Goal: Task Accomplishment & Management: Manage account settings

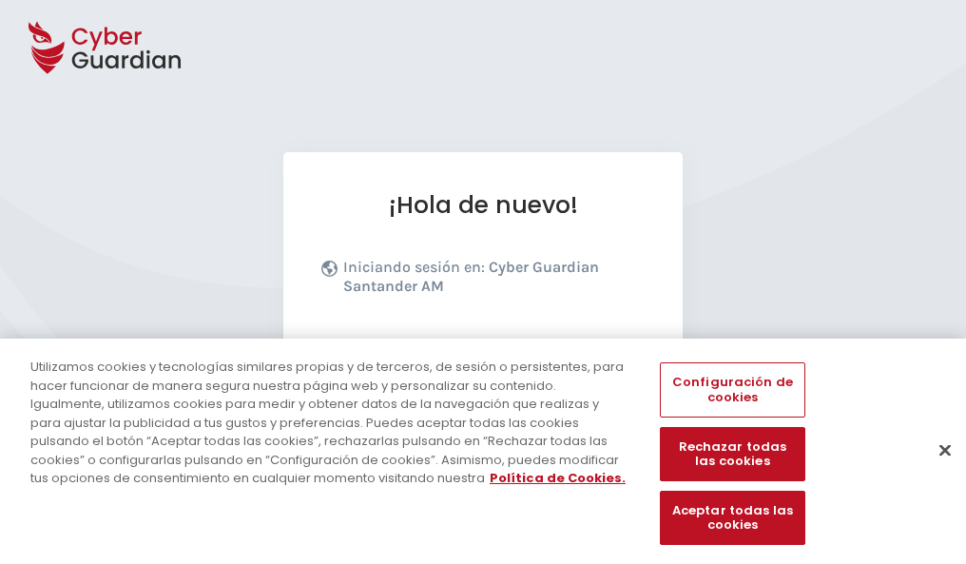
scroll to position [233, 0]
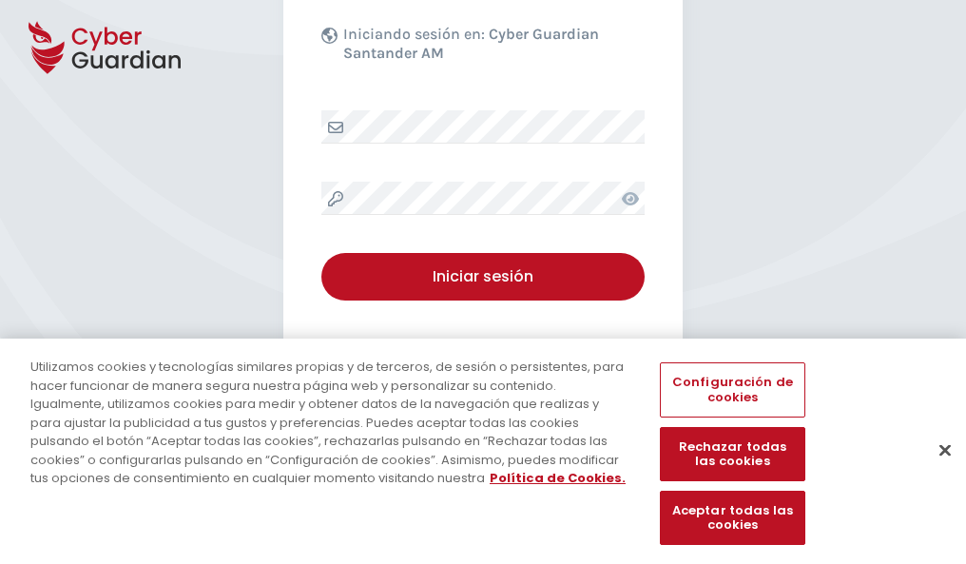
click at [935, 470] on button "Cerrar" at bounding box center [945, 450] width 42 height 42
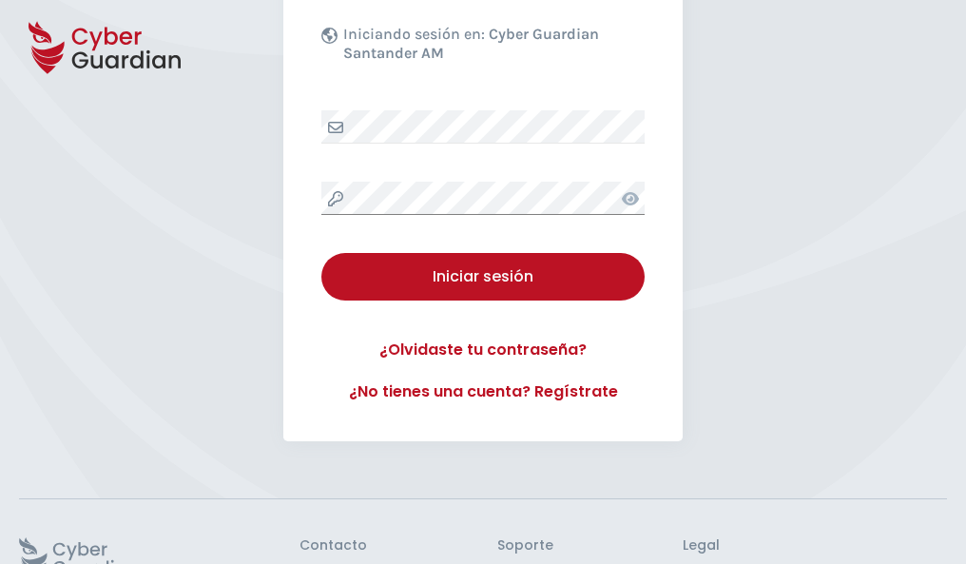
scroll to position [370, 0]
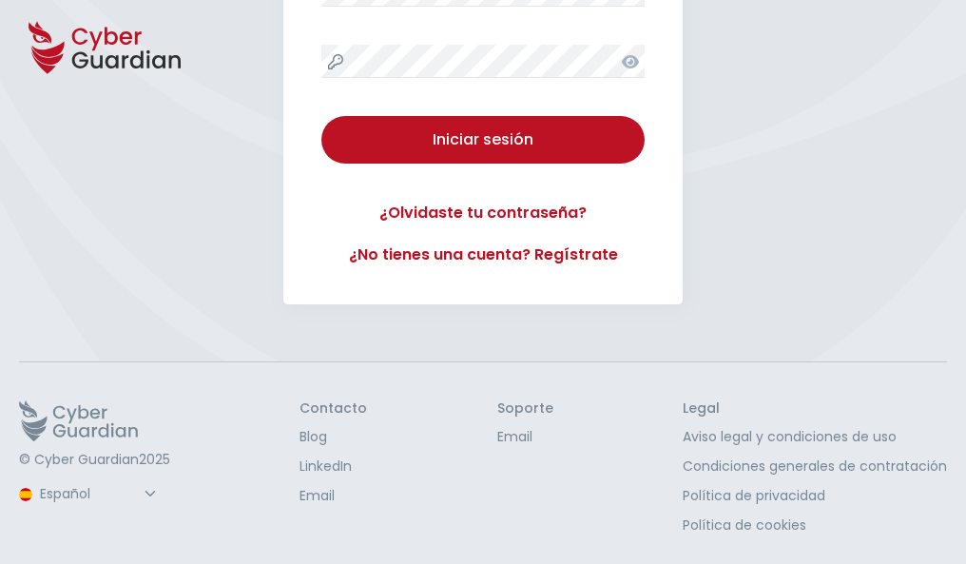
click at [321, 116] on button "Iniciar sesión" at bounding box center [482, 140] width 323 height 48
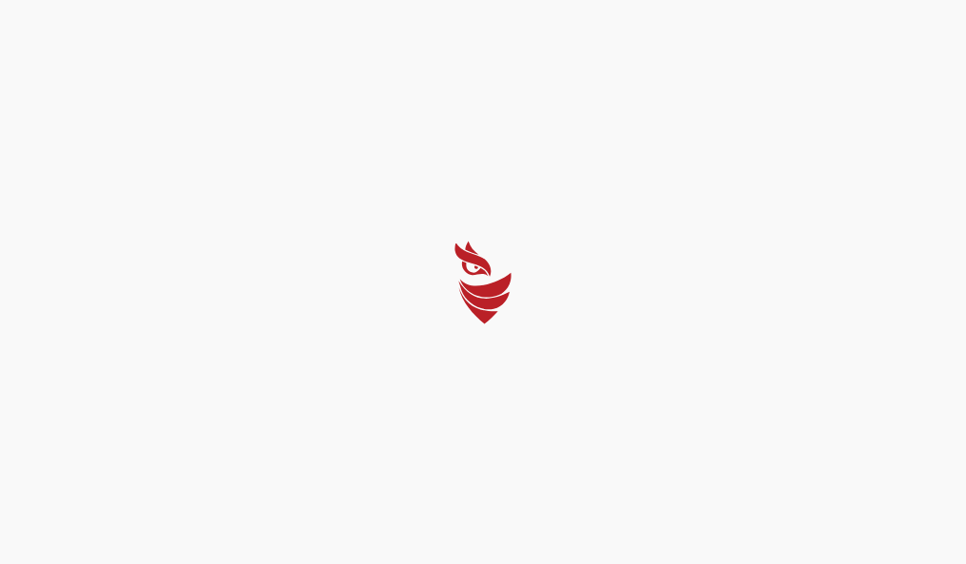
scroll to position [0, 0]
select select "Português (BR)"
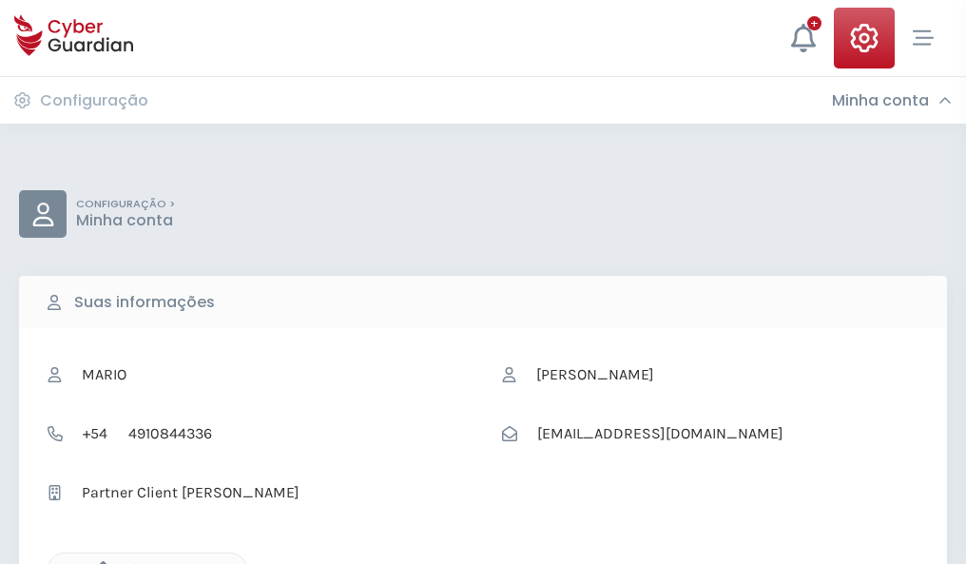
click at [98, 562] on icon "button" at bounding box center [98, 569] width 16 height 16
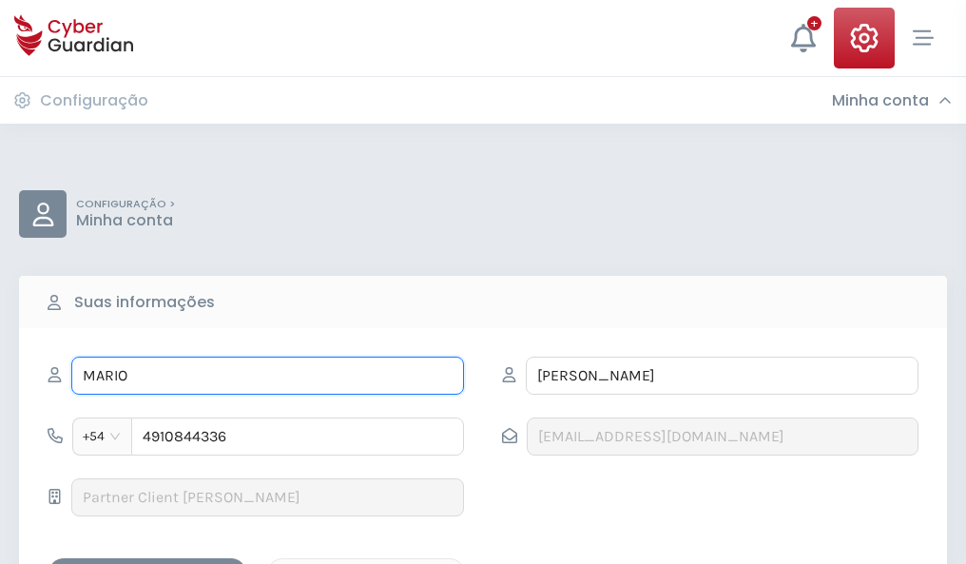
click at [267, 376] on input "MARIO" at bounding box center [267, 376] width 393 height 38
type input "M"
type input "Teófilo"
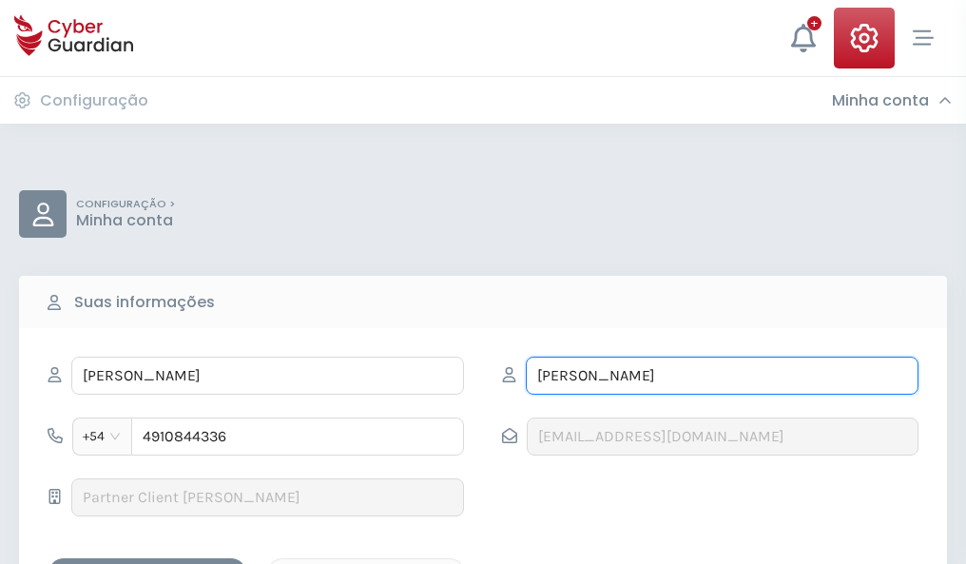
click at [722, 376] on input "ROSADO" at bounding box center [722, 376] width 393 height 38
type input "R"
type input "Castillo"
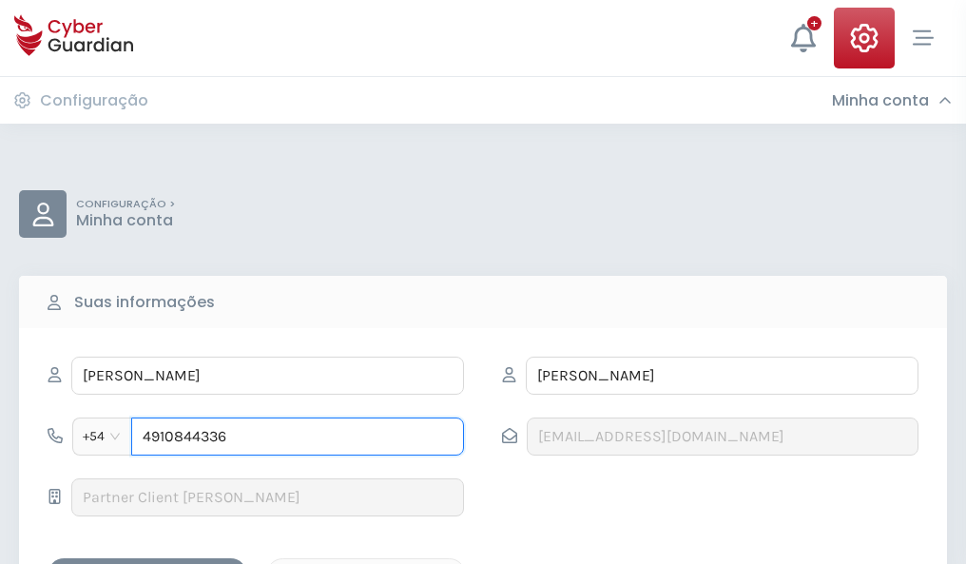
click at [298, 436] on input "4910844336" at bounding box center [297, 436] width 333 height 38
type input "4"
type input "4939089403"
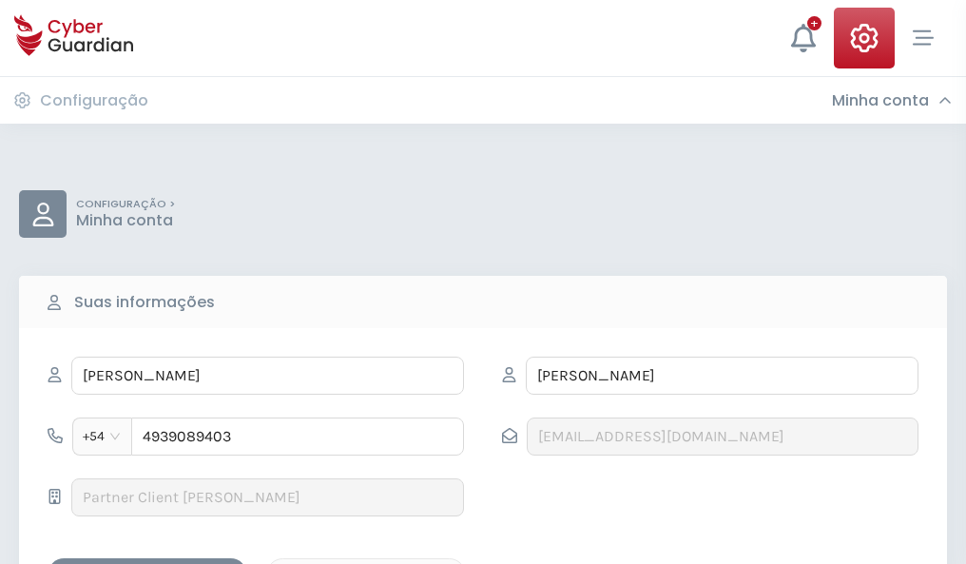
click at [147, 563] on div "Salvar alterações" at bounding box center [147, 575] width 171 height 24
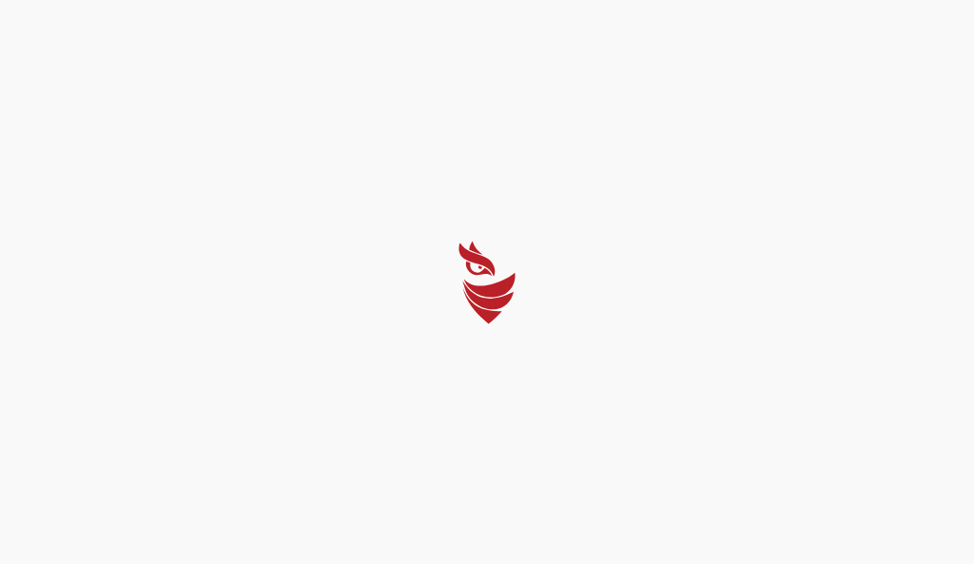
select select "Português (BR)"
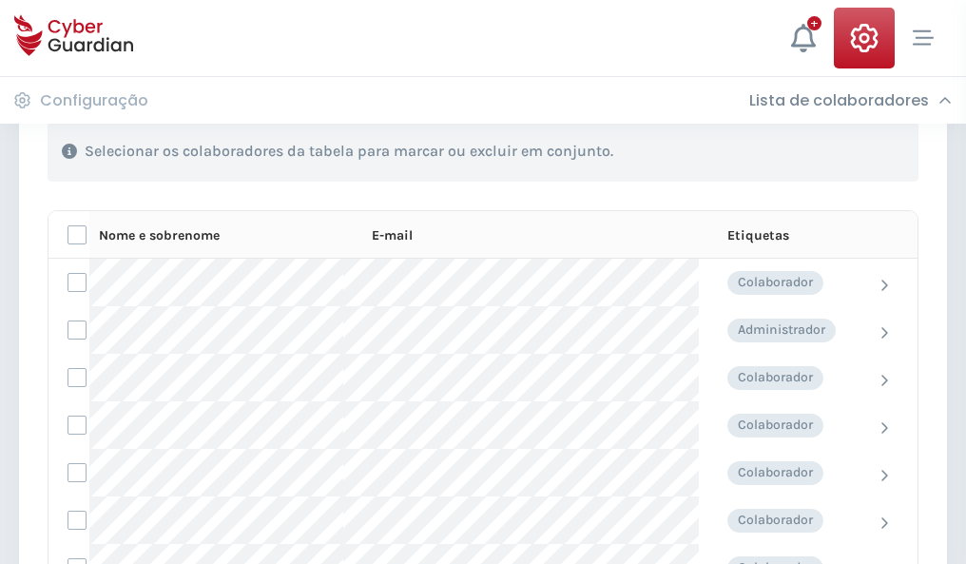
scroll to position [814, 0]
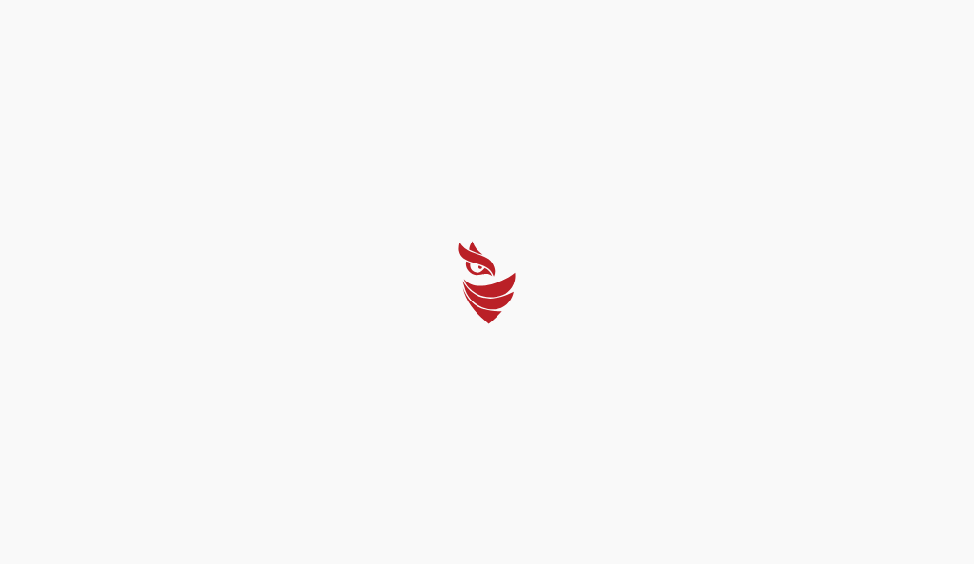
select select "Português (BR)"
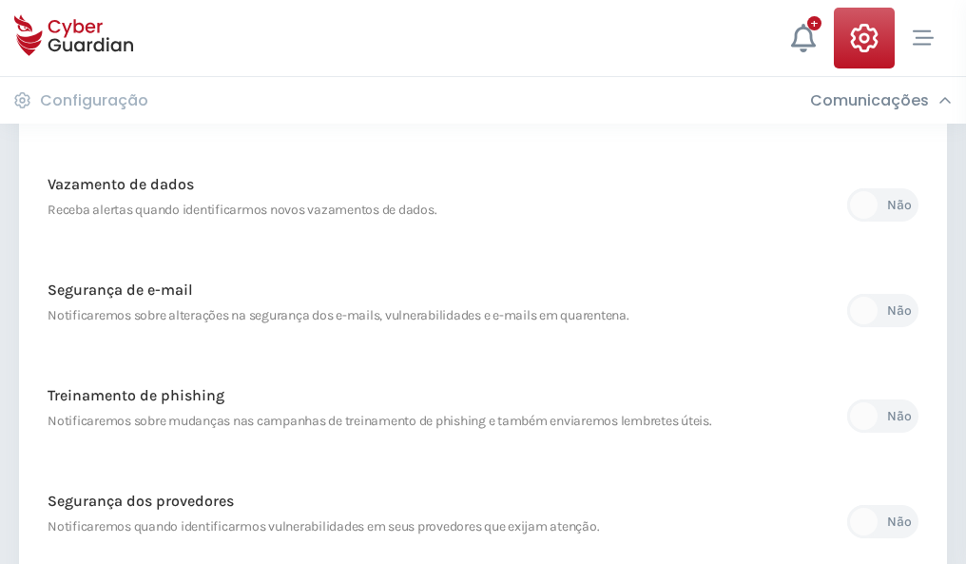
scroll to position [1001, 0]
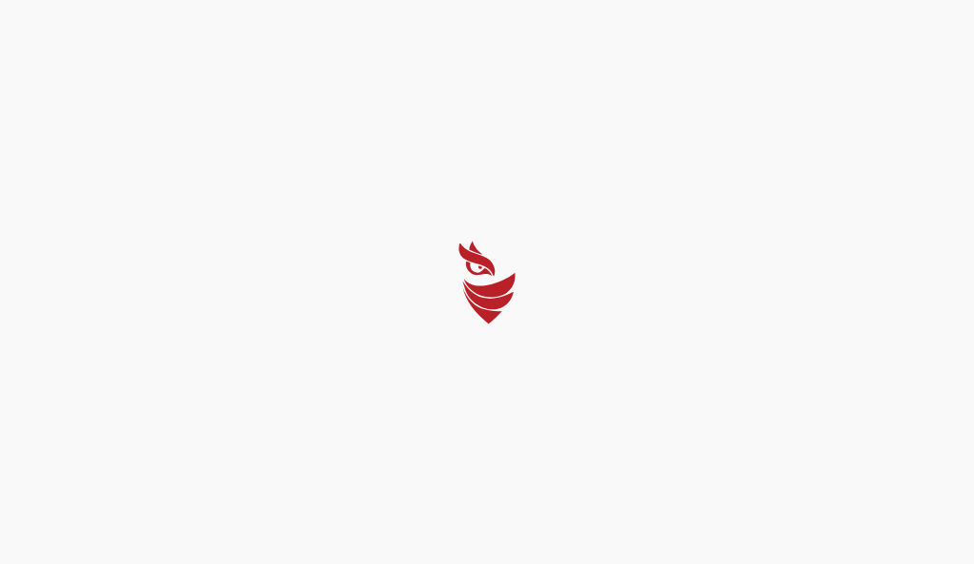
select select "Português (BR)"
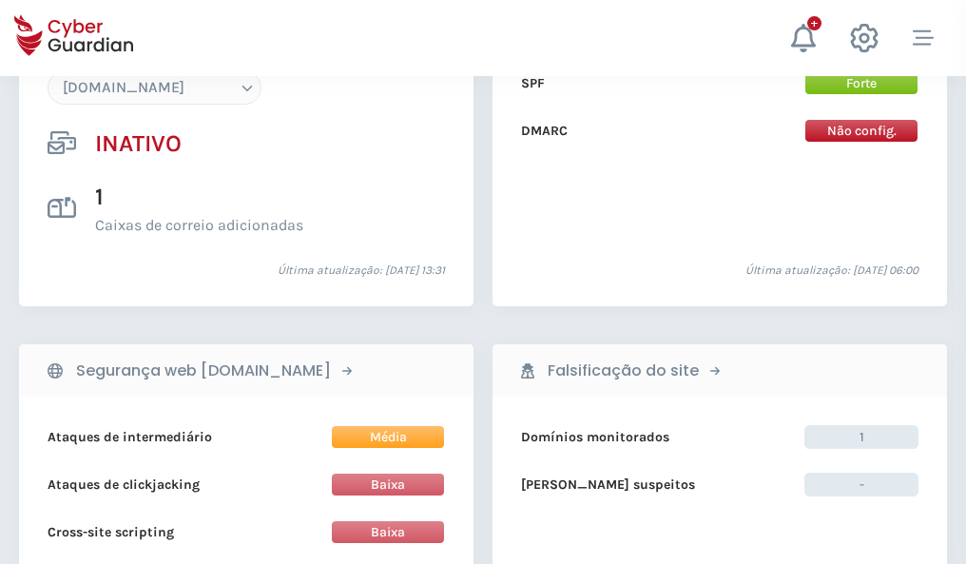
scroll to position [1789, 0]
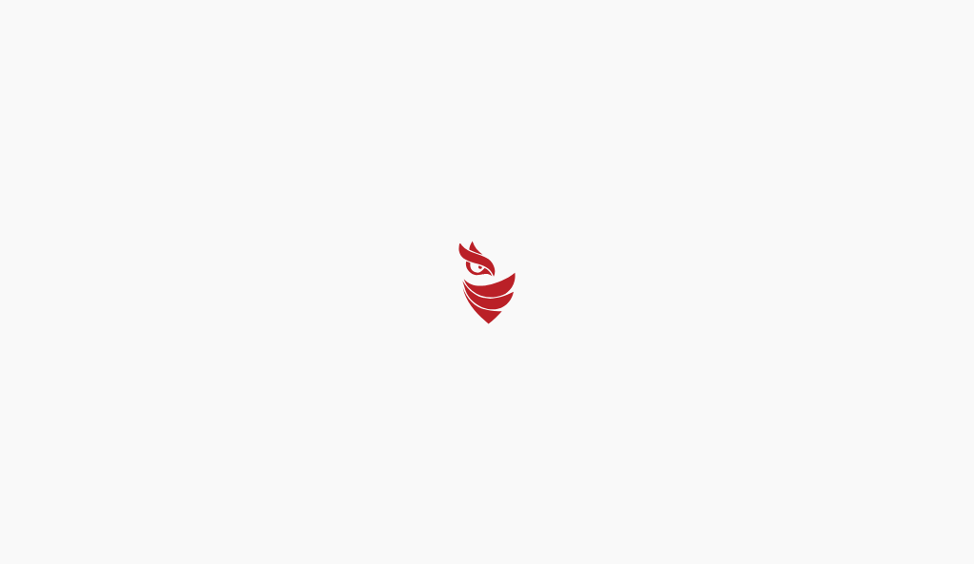
select select "Português (BR)"
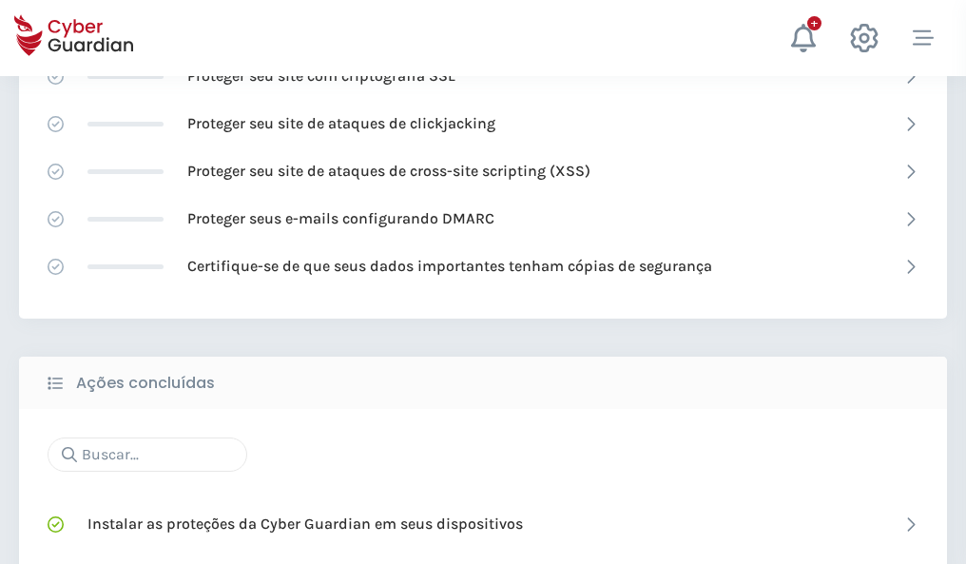
scroll to position [1266, 0]
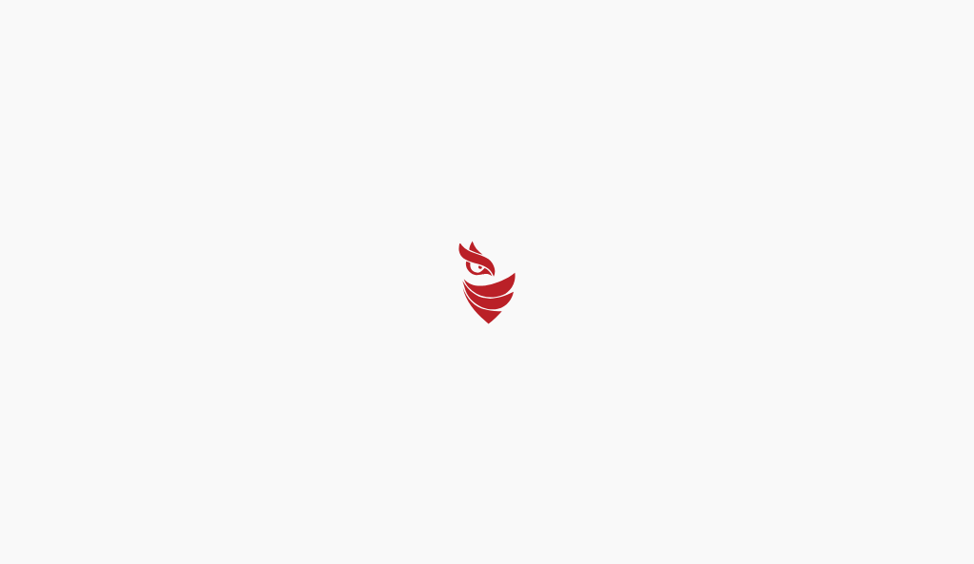
select select "Português (BR)"
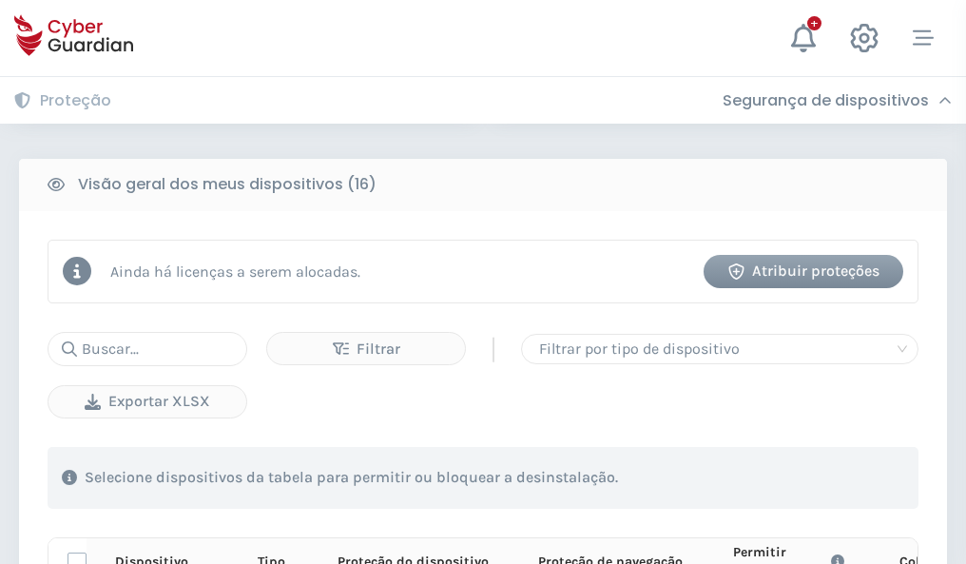
scroll to position [1680, 0]
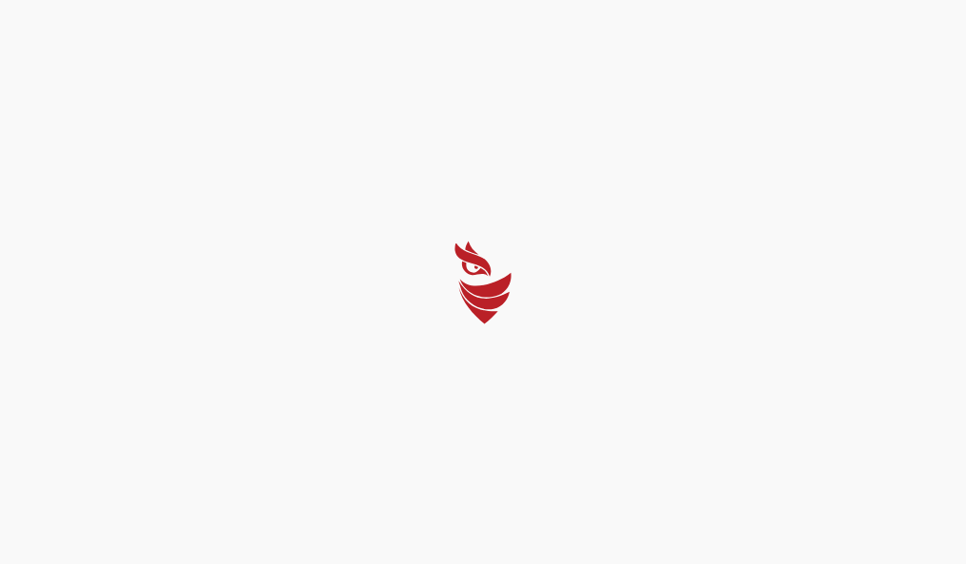
select select "Português (BR)"
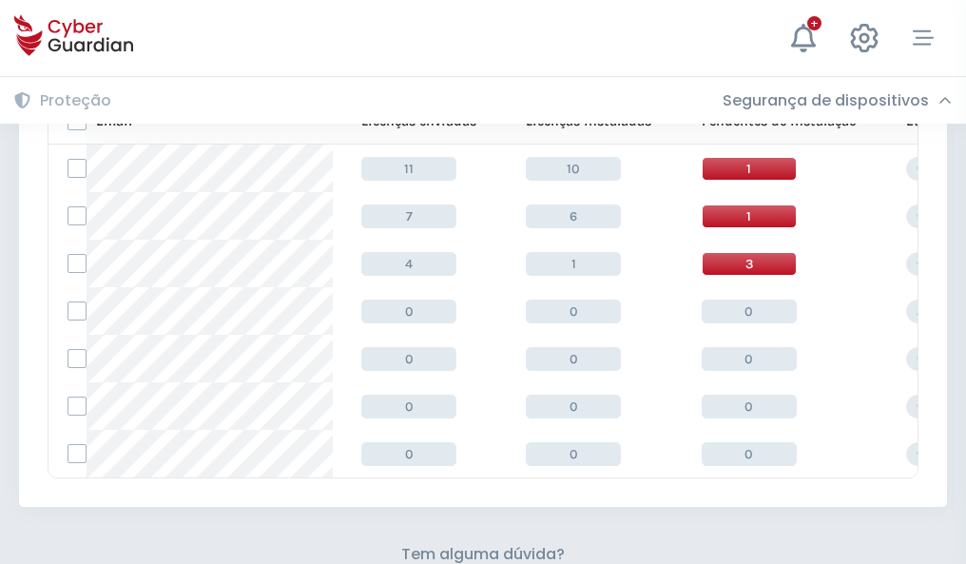
scroll to position [835, 0]
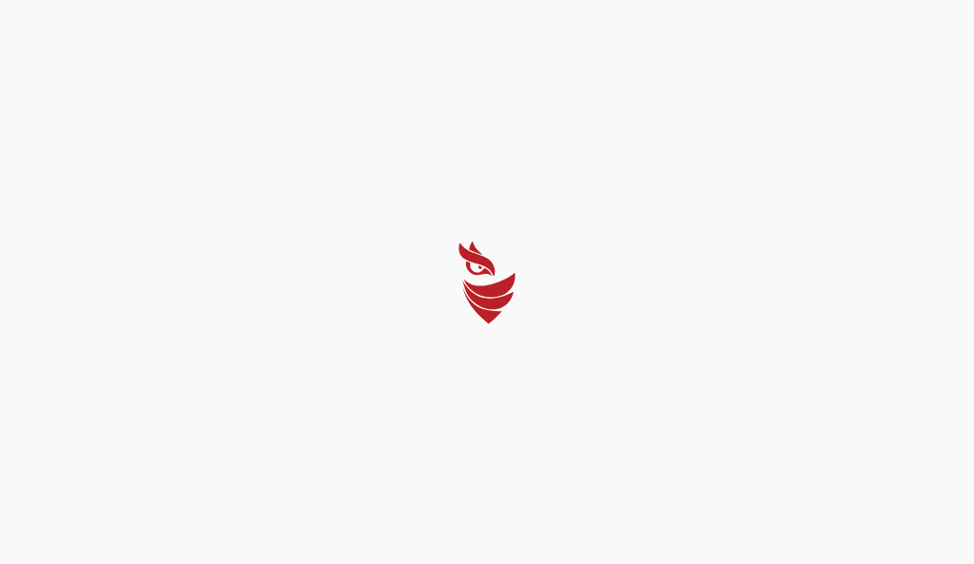
select select "Português (BR)"
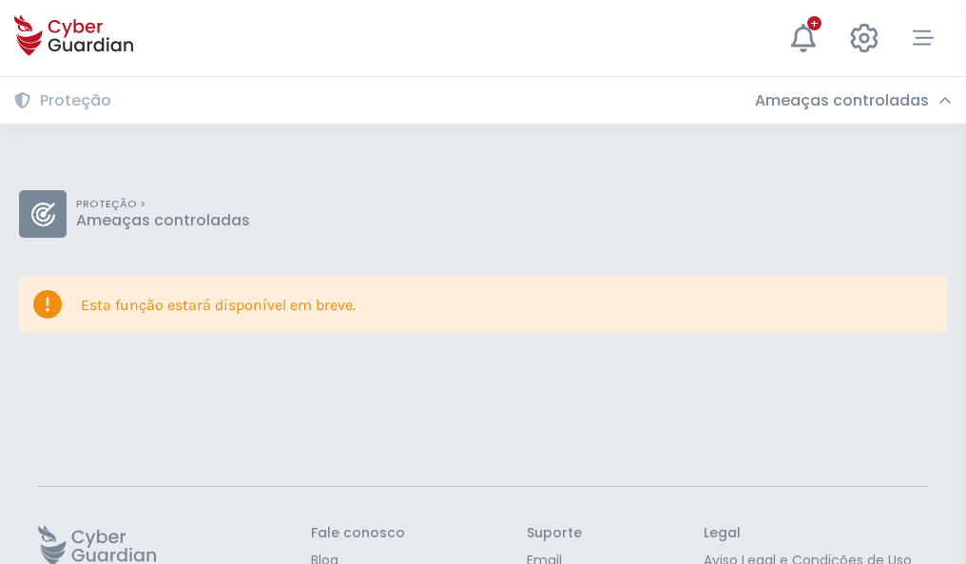
scroll to position [124, 0]
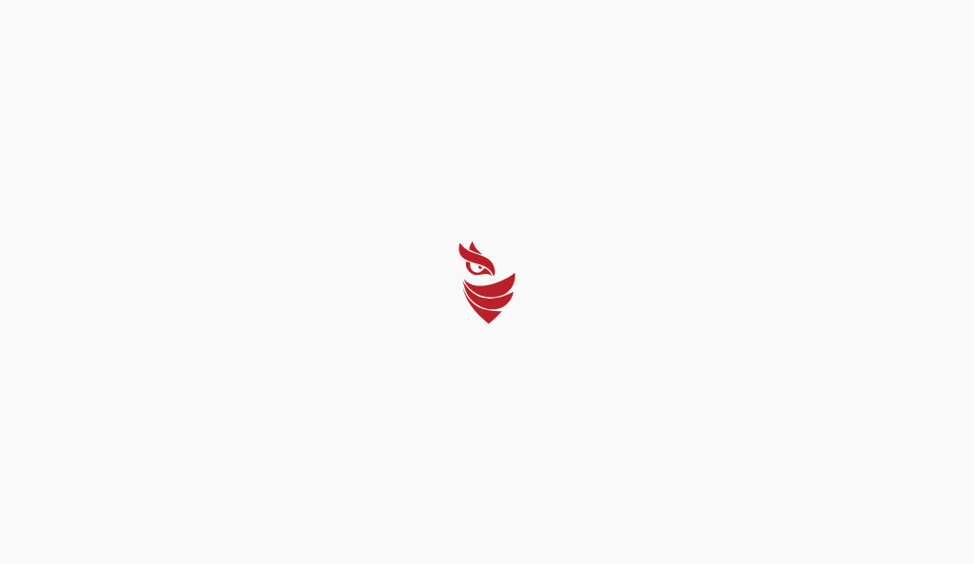
select select "Português (BR)"
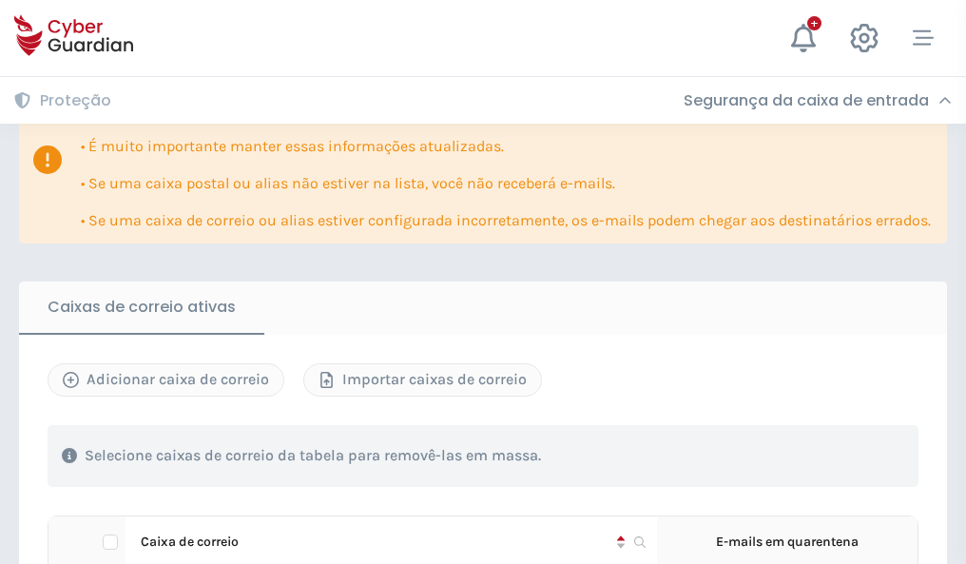
scroll to position [1117, 0]
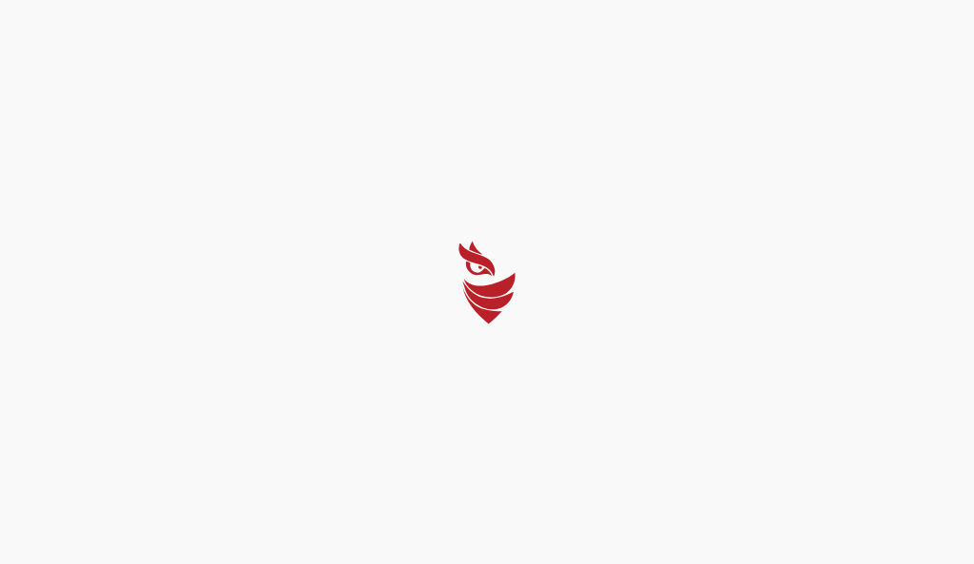
select select "Português (BR)"
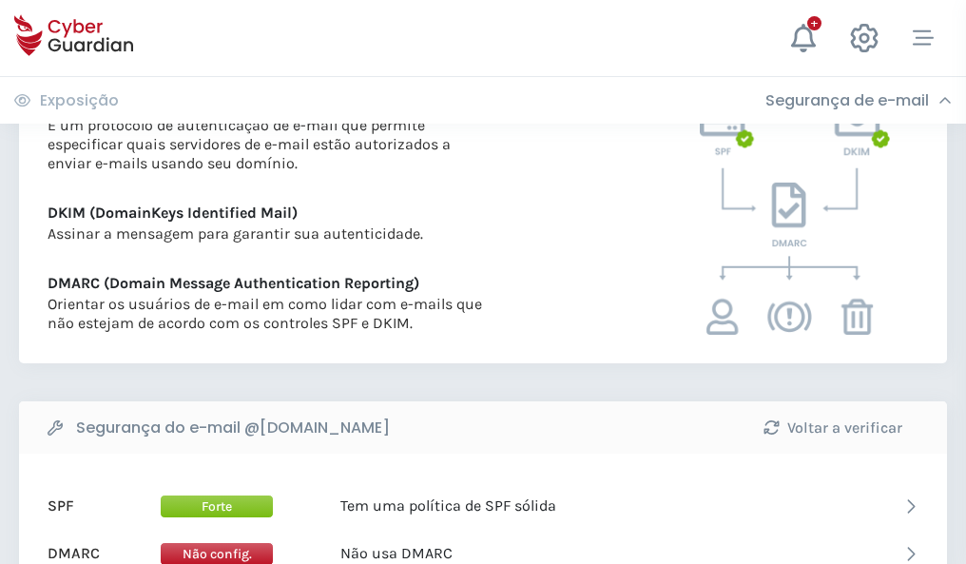
scroll to position [1026, 0]
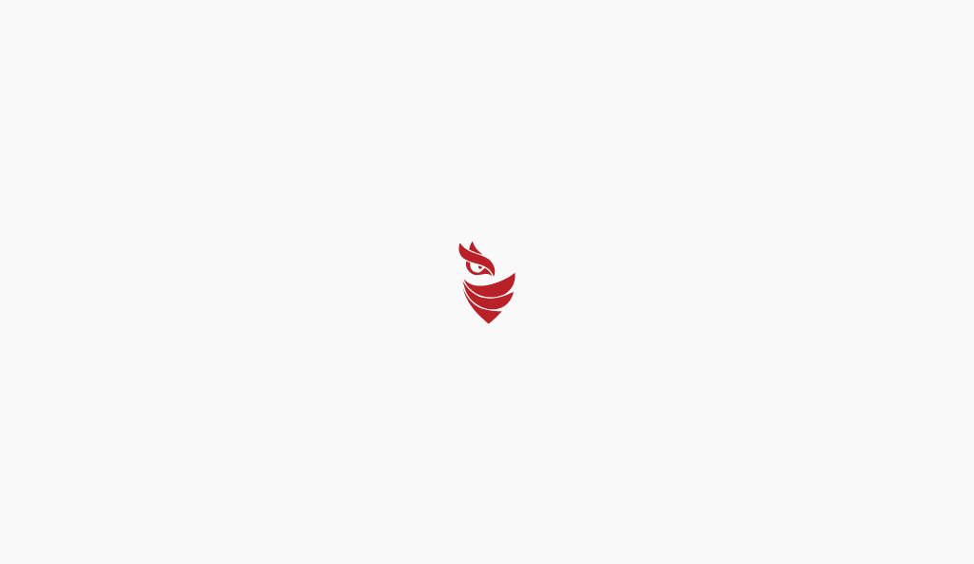
select select "Português (BR)"
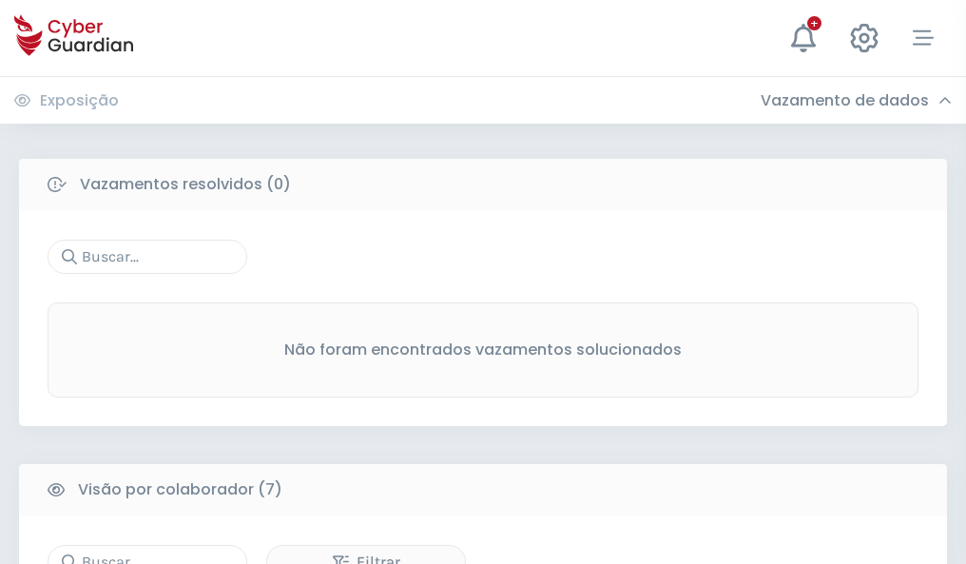
scroll to position [1572, 0]
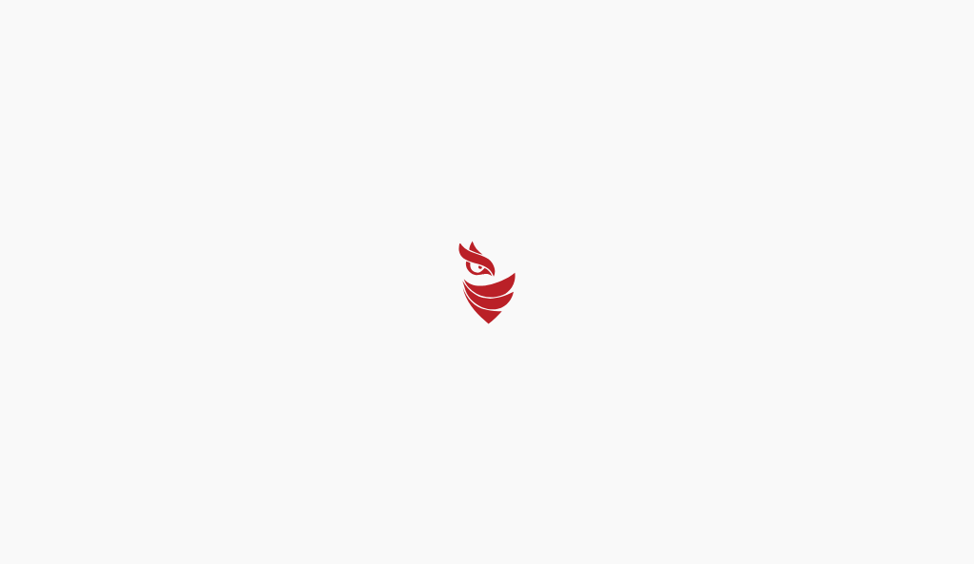
select select "Português (BR)"
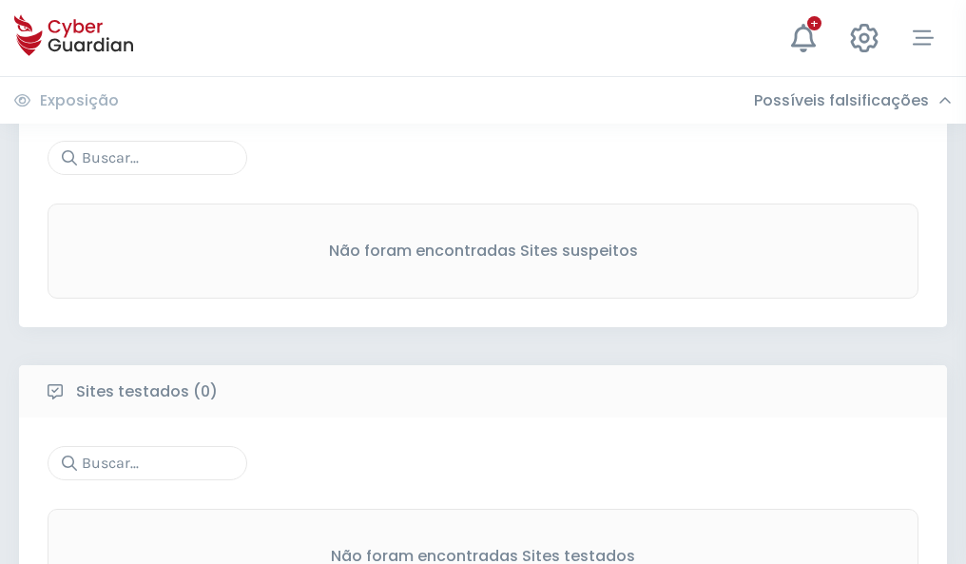
scroll to position [994, 0]
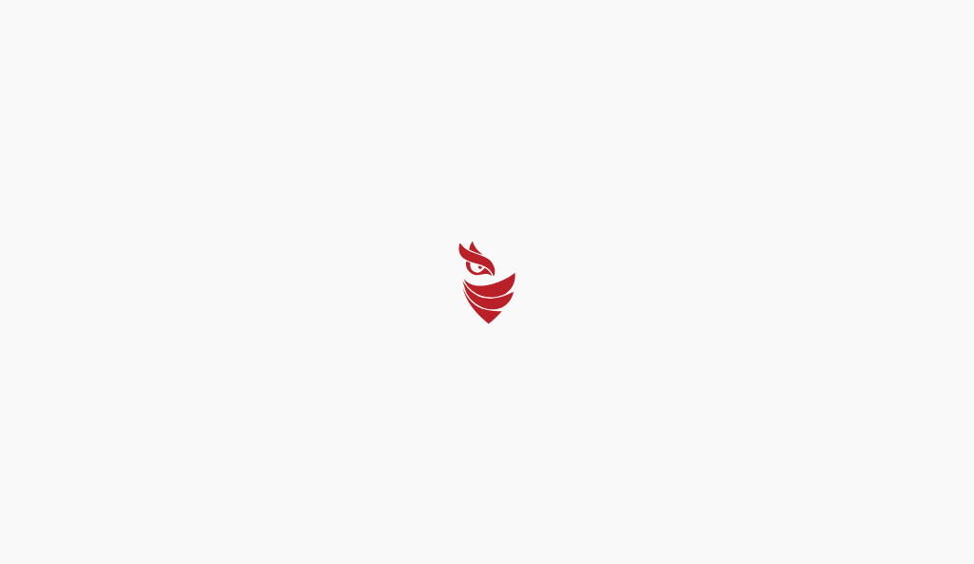
select select "Português (BR)"
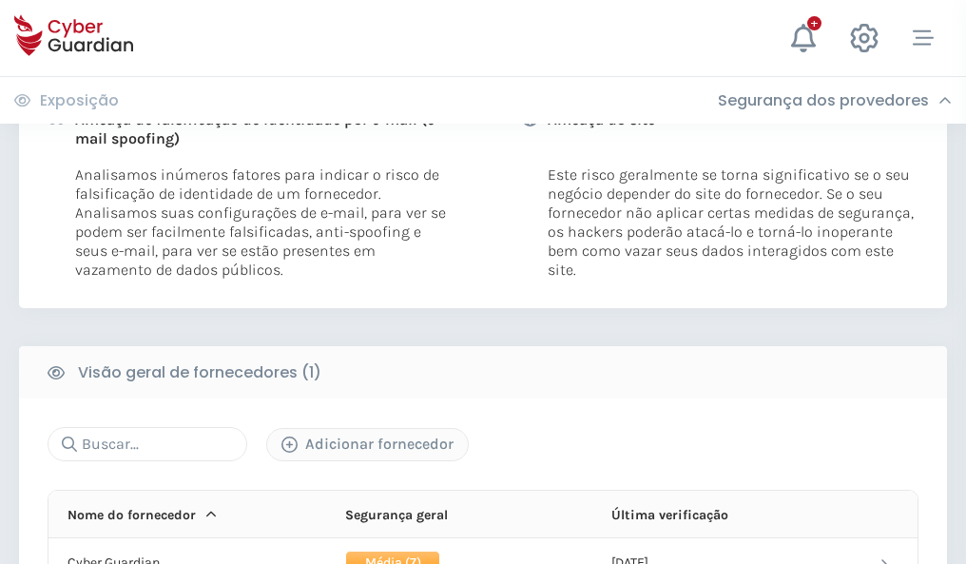
scroll to position [969, 0]
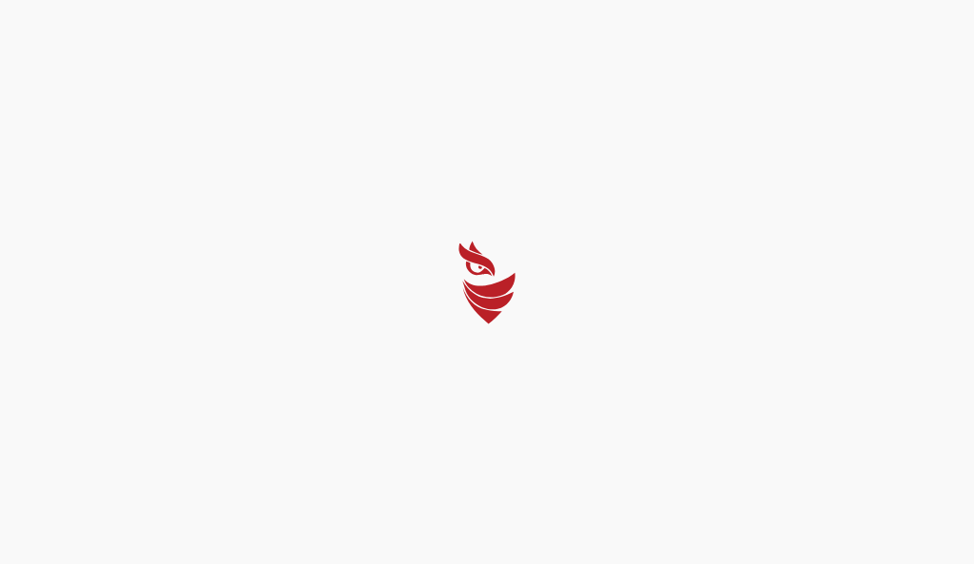
select select "Português (BR)"
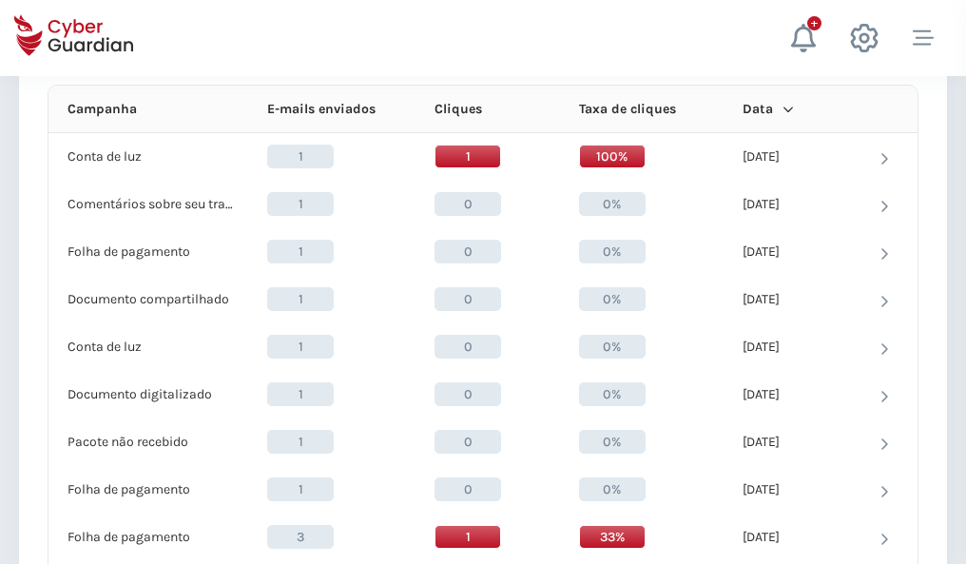
scroll to position [1705, 0]
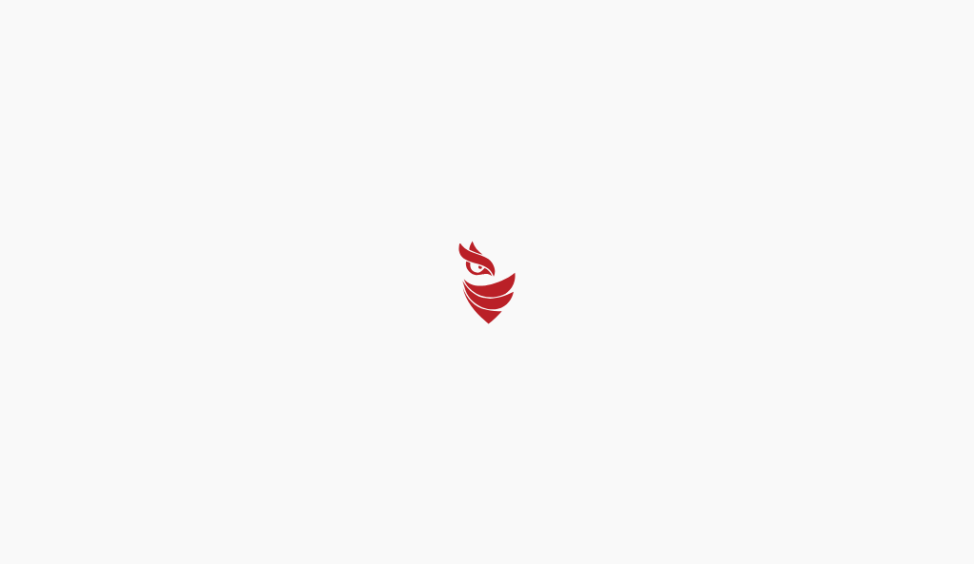
select select "Português (BR)"
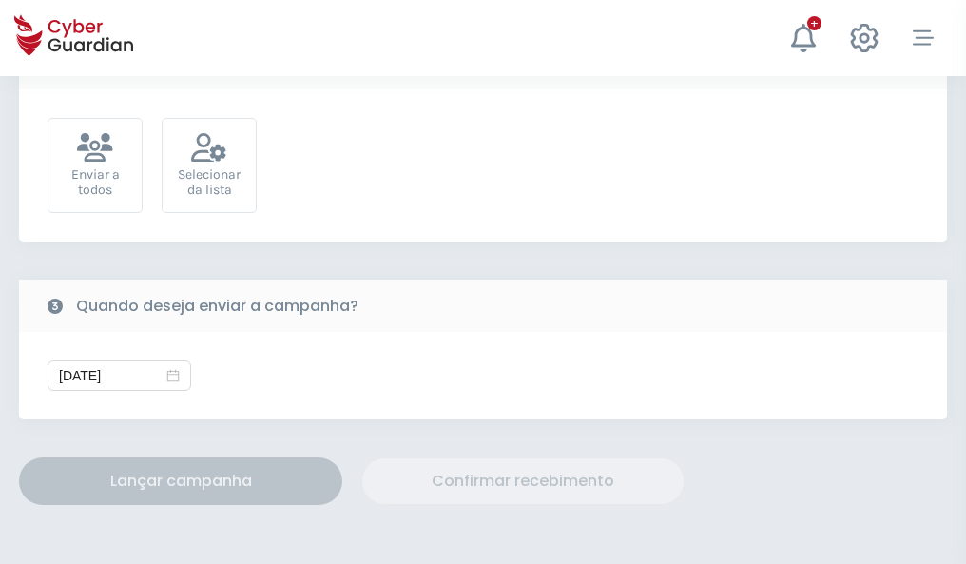
scroll to position [696, 0]
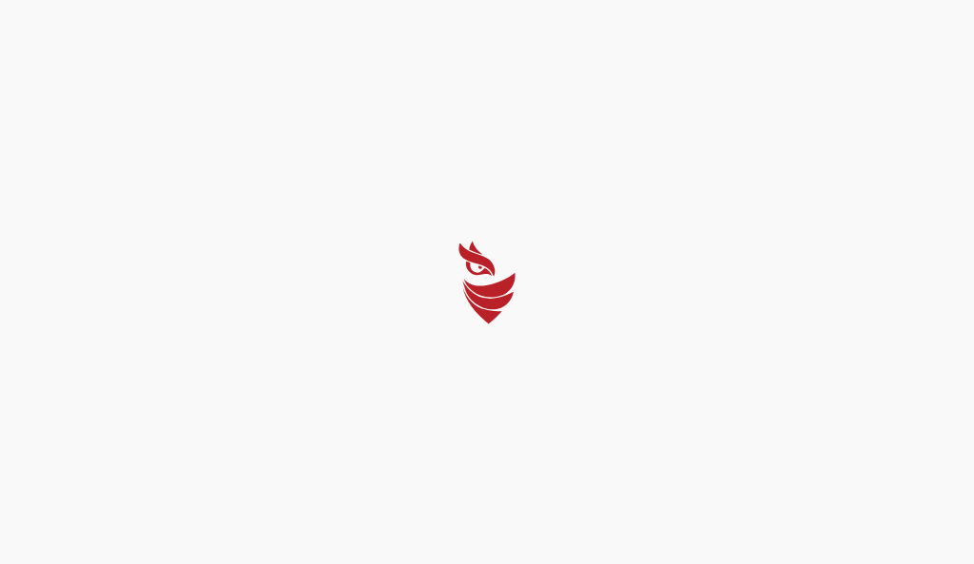
select select "Português (BR)"
